Goal: Task Accomplishment & Management: Manage account settings

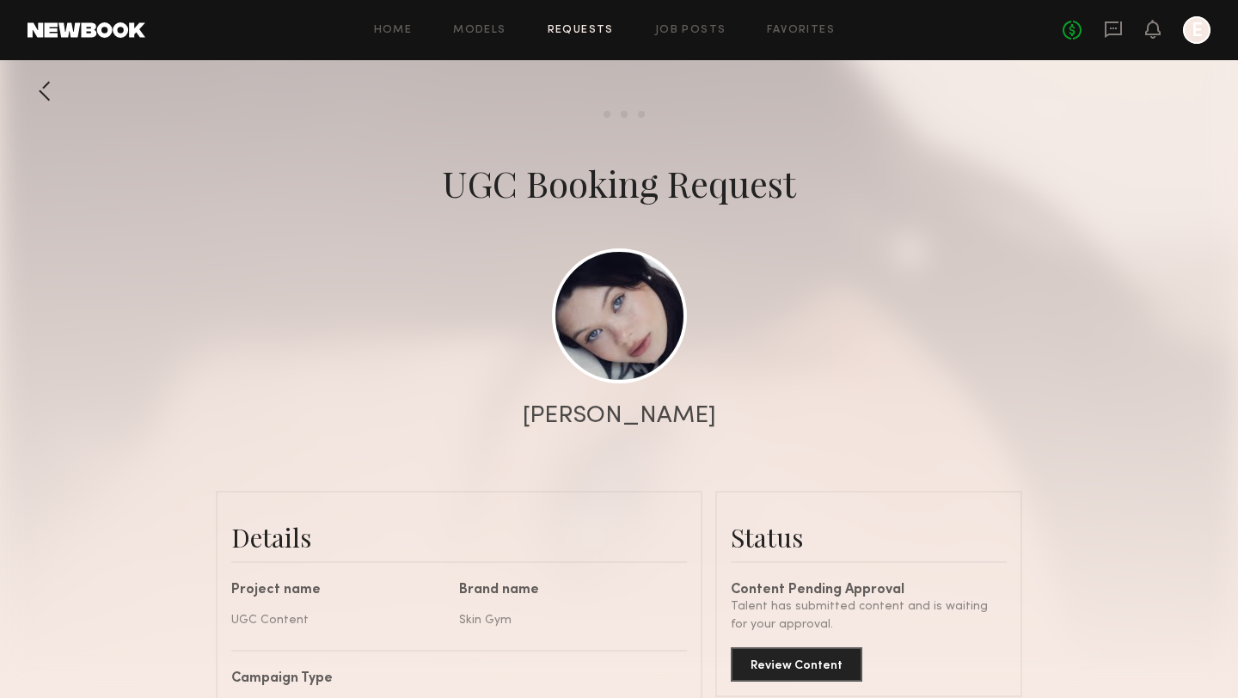
scroll to position [986, 0]
click at [818, 410] on div "[PERSON_NAME]" at bounding box center [619, 416] width 1238 height 24
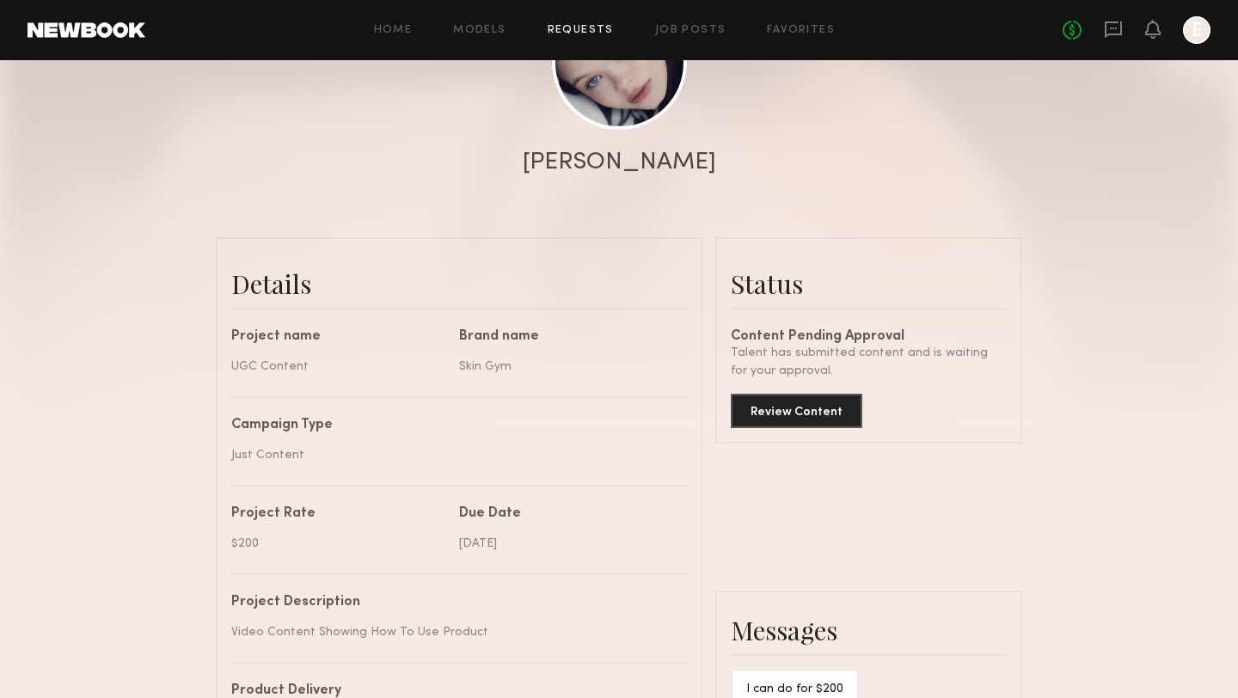
scroll to position [6085, 0]
click at [765, 418] on button "Review Content" at bounding box center [796, 410] width 131 height 34
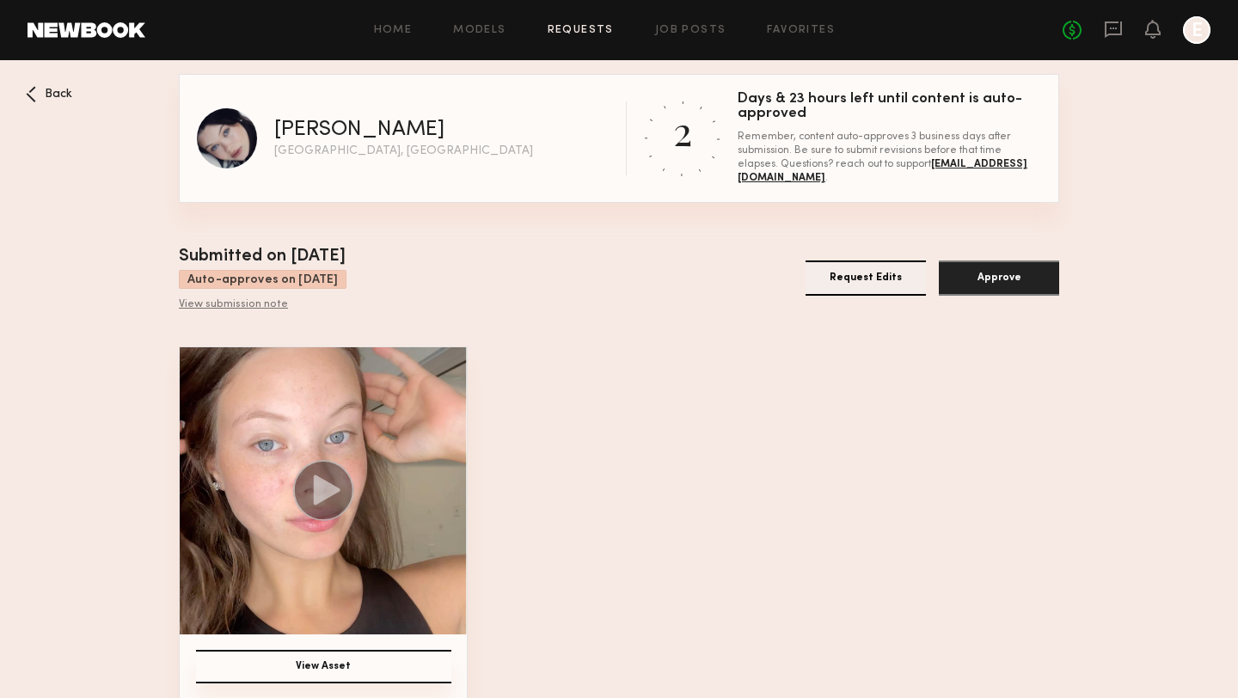
scroll to position [16, 0]
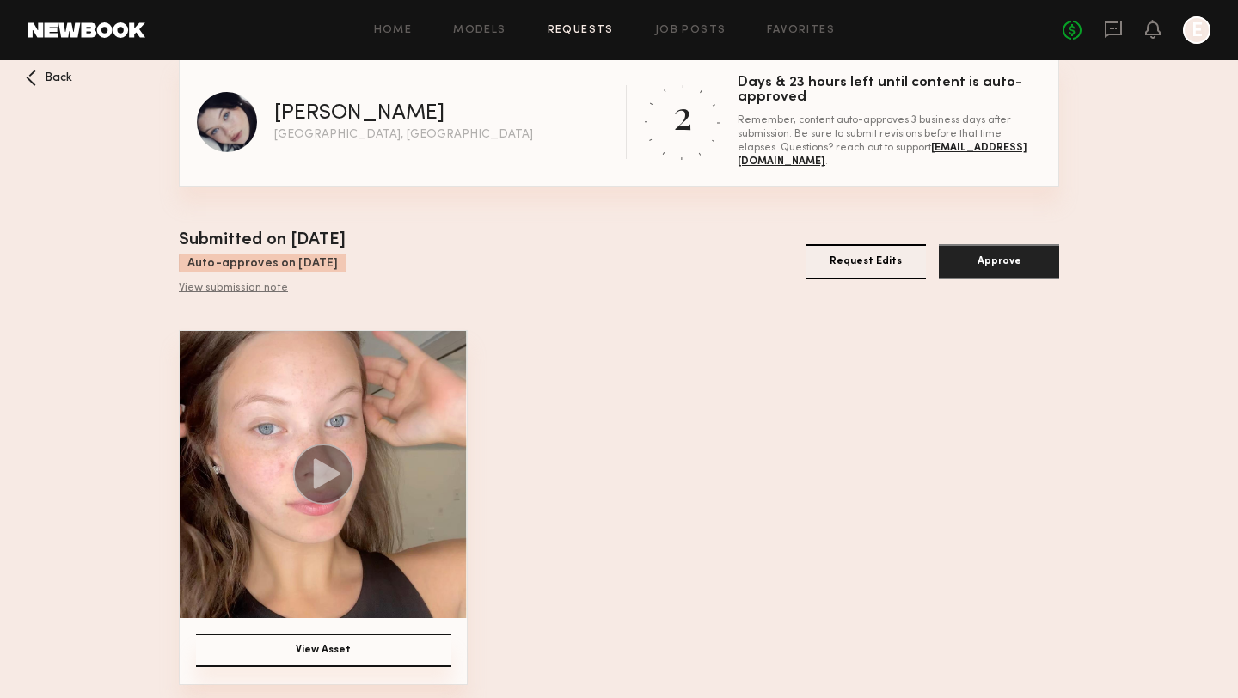
click at [331, 657] on button "View Asset" at bounding box center [323, 650] width 255 height 34
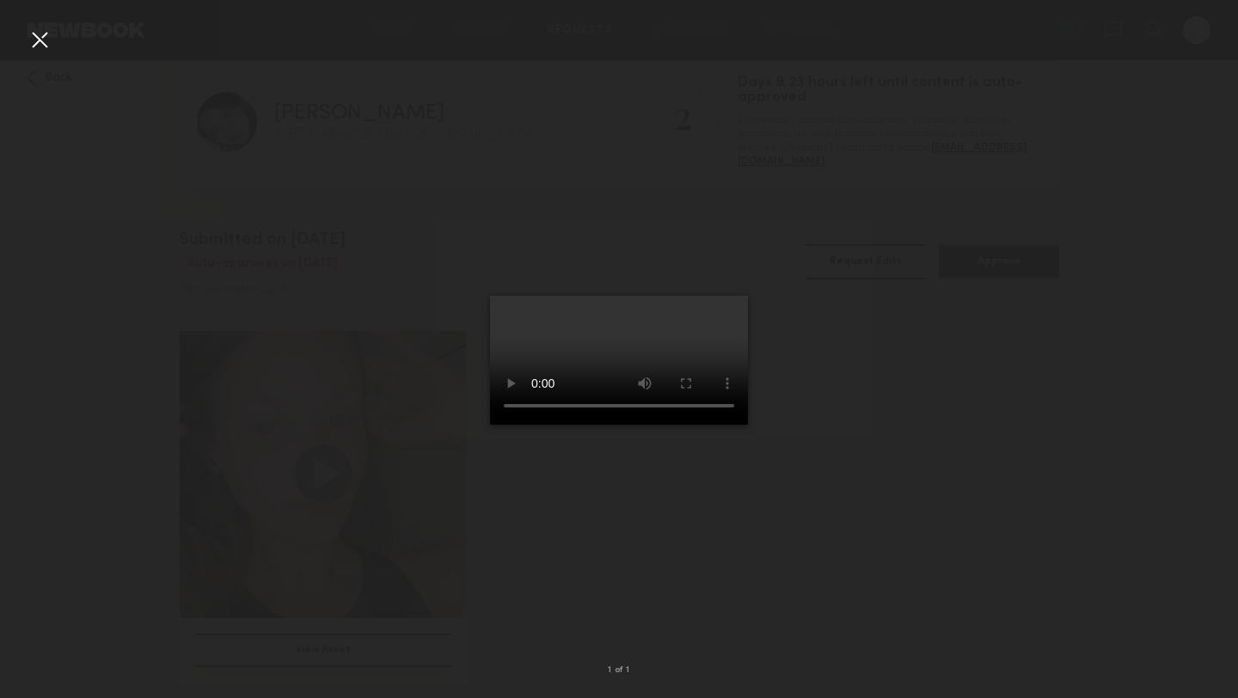
click at [875, 571] on div at bounding box center [619, 335] width 1238 height 615
click at [828, 486] on div at bounding box center [619, 335] width 1238 height 615
click at [804, 512] on div at bounding box center [619, 335] width 1238 height 615
click at [816, 548] on div at bounding box center [619, 335] width 1238 height 615
click at [40, 44] on div at bounding box center [40, 40] width 28 height 28
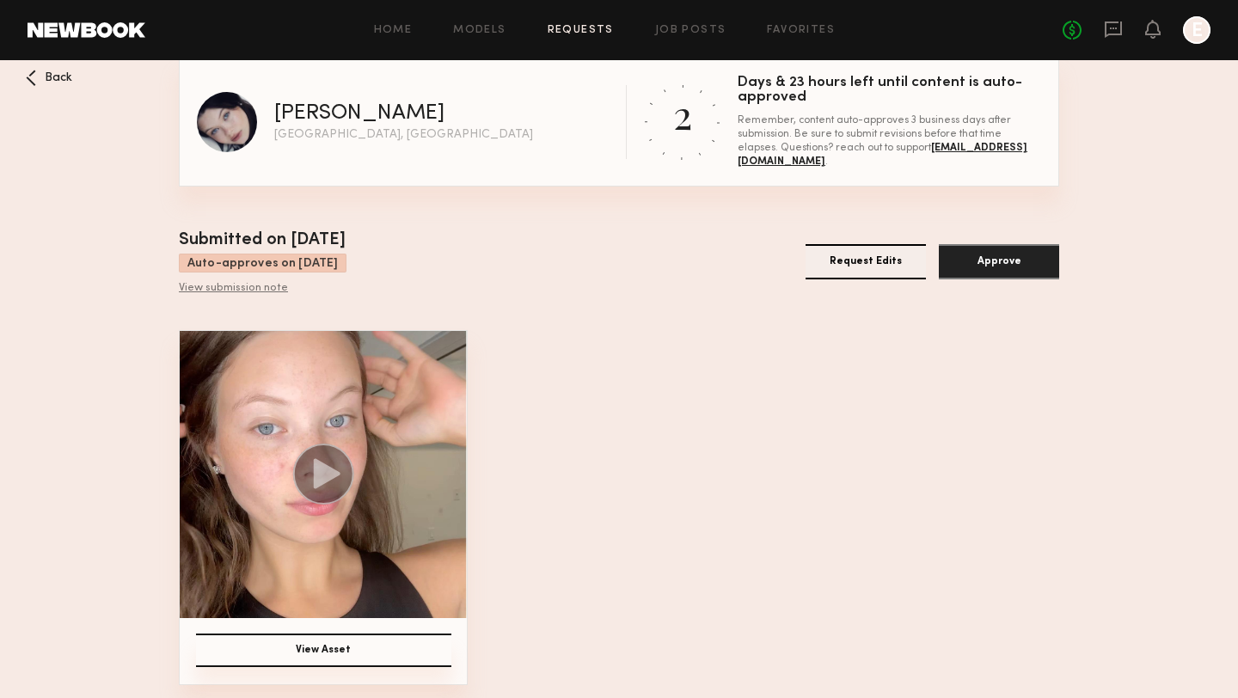
click at [338, 649] on button "View Asset" at bounding box center [323, 650] width 255 height 34
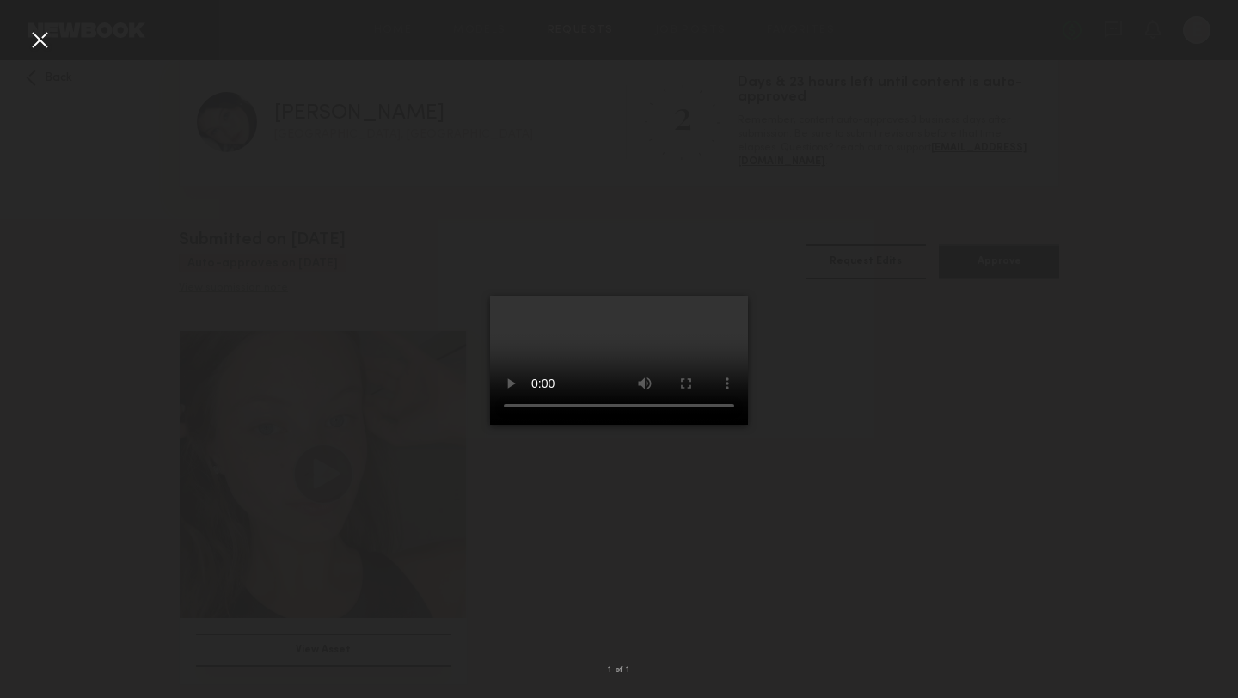
click at [822, 435] on div at bounding box center [619, 335] width 1238 height 615
click at [562, 425] on video at bounding box center [619, 360] width 258 height 129
click at [41, 45] on div at bounding box center [40, 40] width 28 height 28
